Goal: Find specific fact: Find contact information

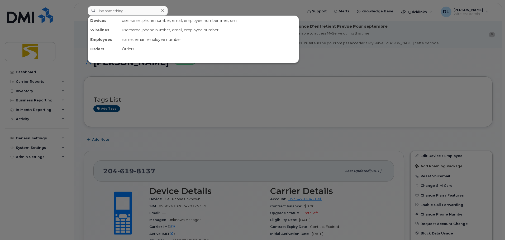
scroll to position [79, 0]
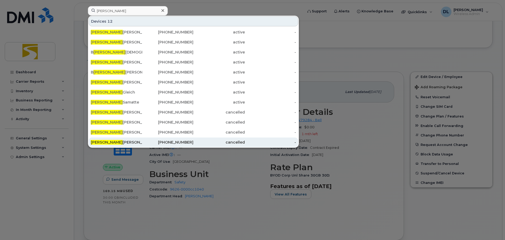
type input "[PERSON_NAME]"
click at [118, 140] on div "[PERSON_NAME]" at bounding box center [116, 142] width 51 height 9
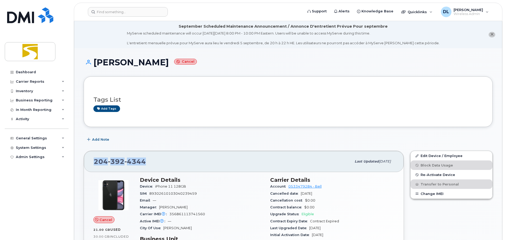
drag, startPoint x: 157, startPoint y: 160, endPoint x: 88, endPoint y: 161, distance: 69.6
click at [88, 161] on div "204 392 4344 Last updated Aug 19, 2025" at bounding box center [244, 161] width 320 height 21
